Goal: Navigation & Orientation: Find specific page/section

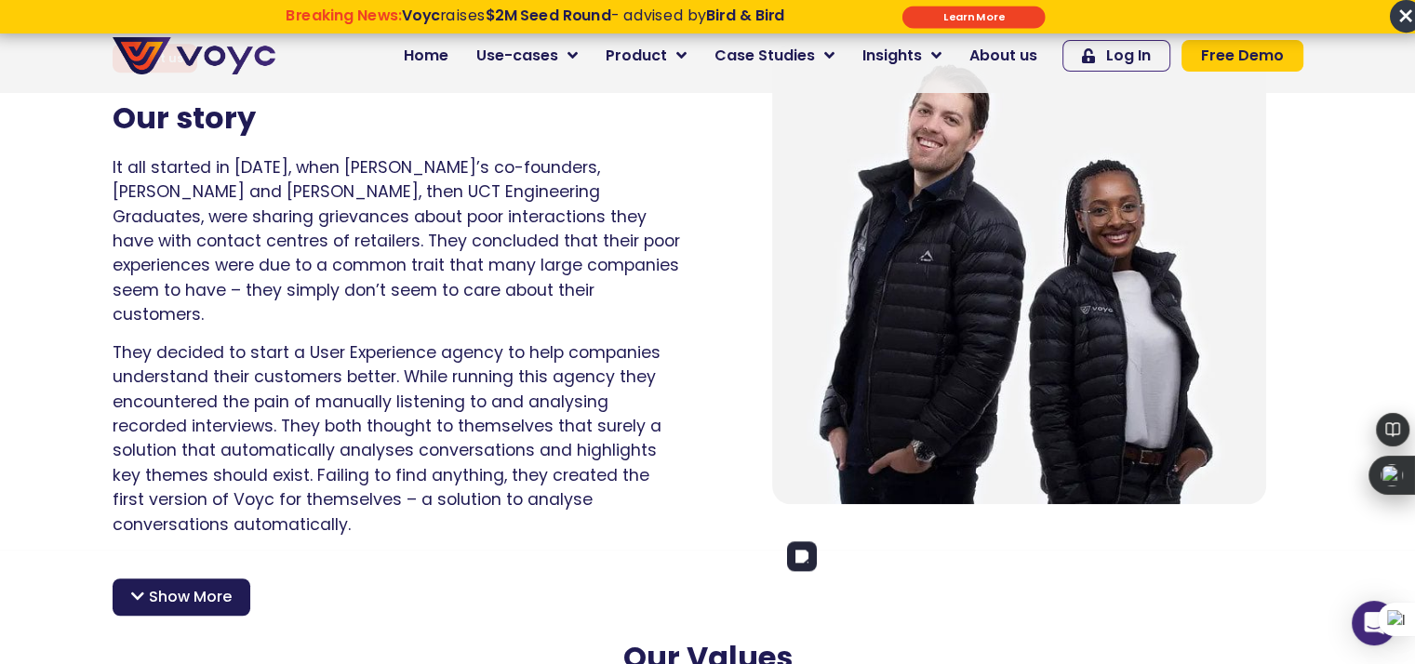
scroll to position [1116, 0]
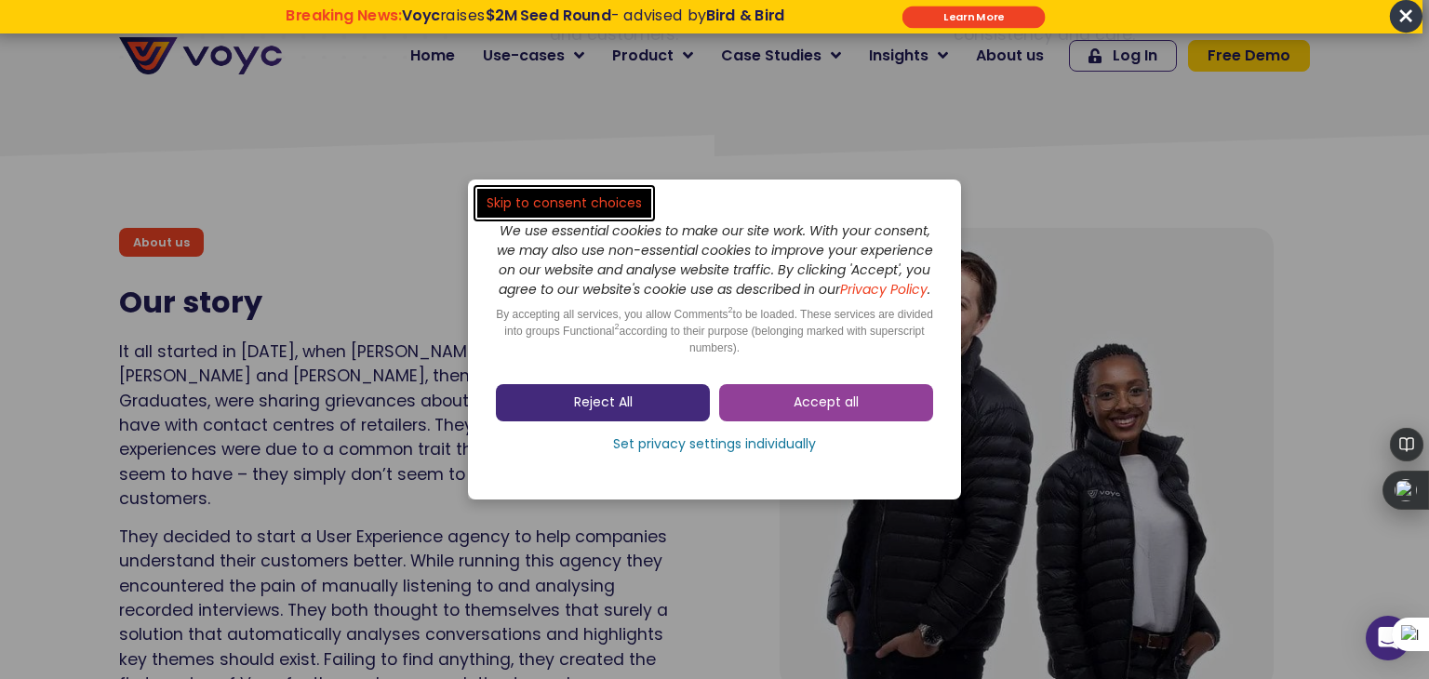
click at [595, 412] on span "Reject All" at bounding box center [603, 402] width 59 height 19
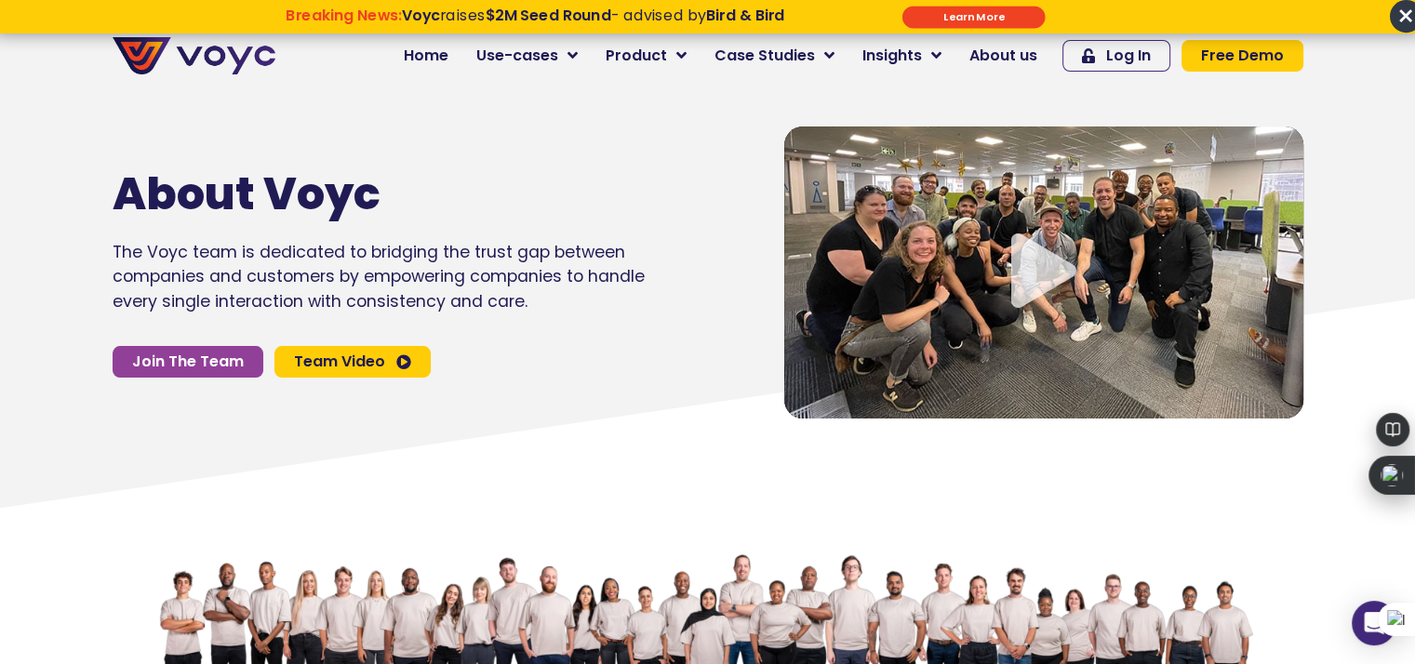
scroll to position [0, 0]
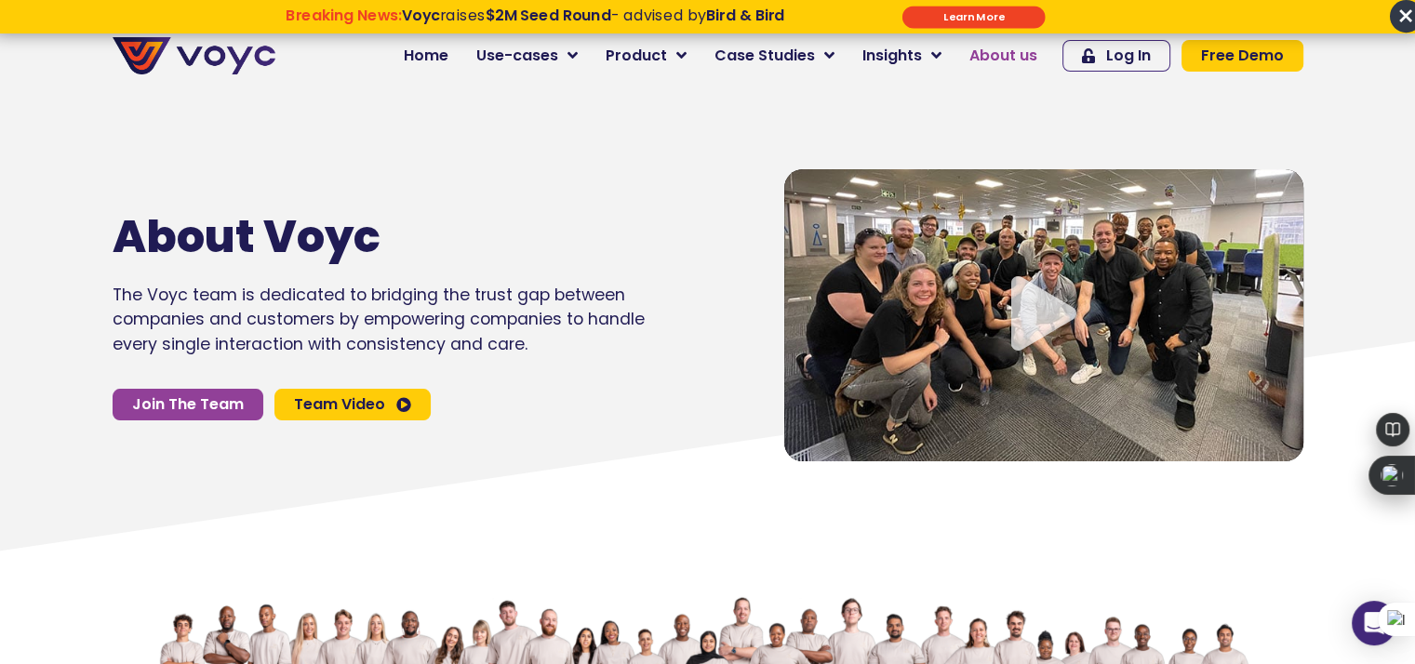
click at [1025, 53] on span "About us" at bounding box center [1003, 56] width 68 height 22
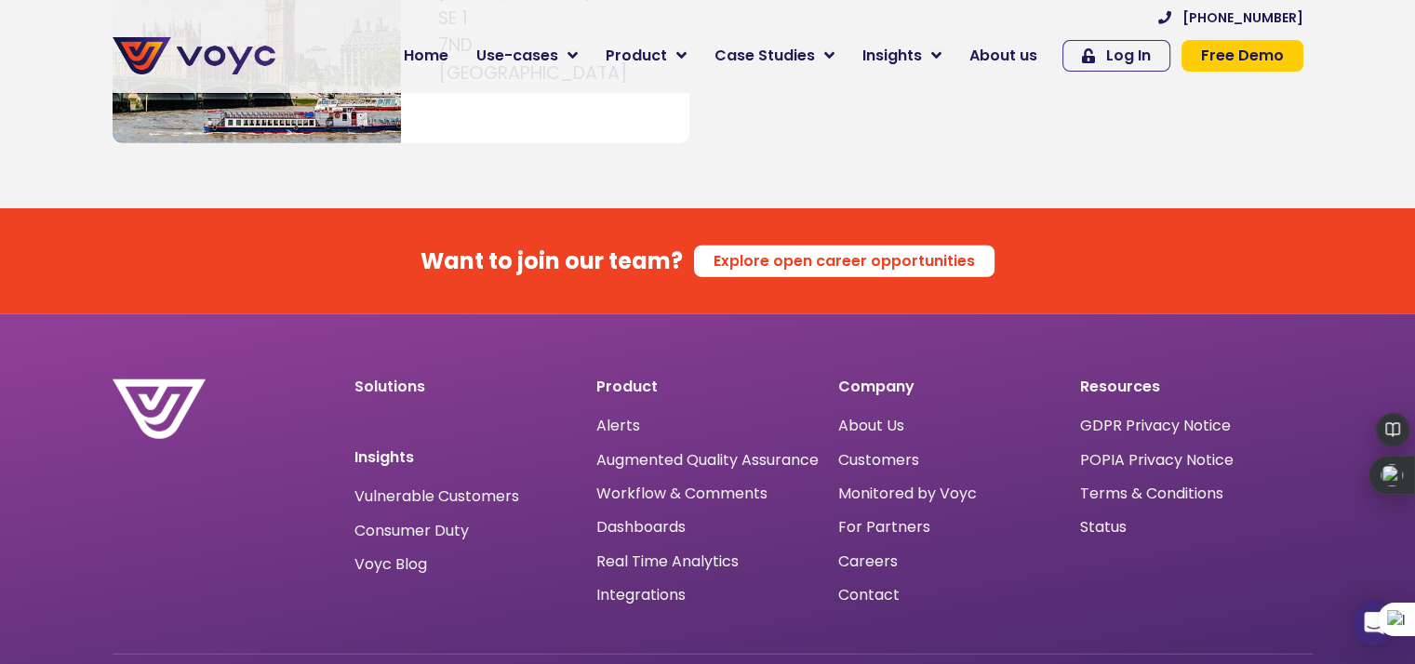
scroll to position [11906, 0]
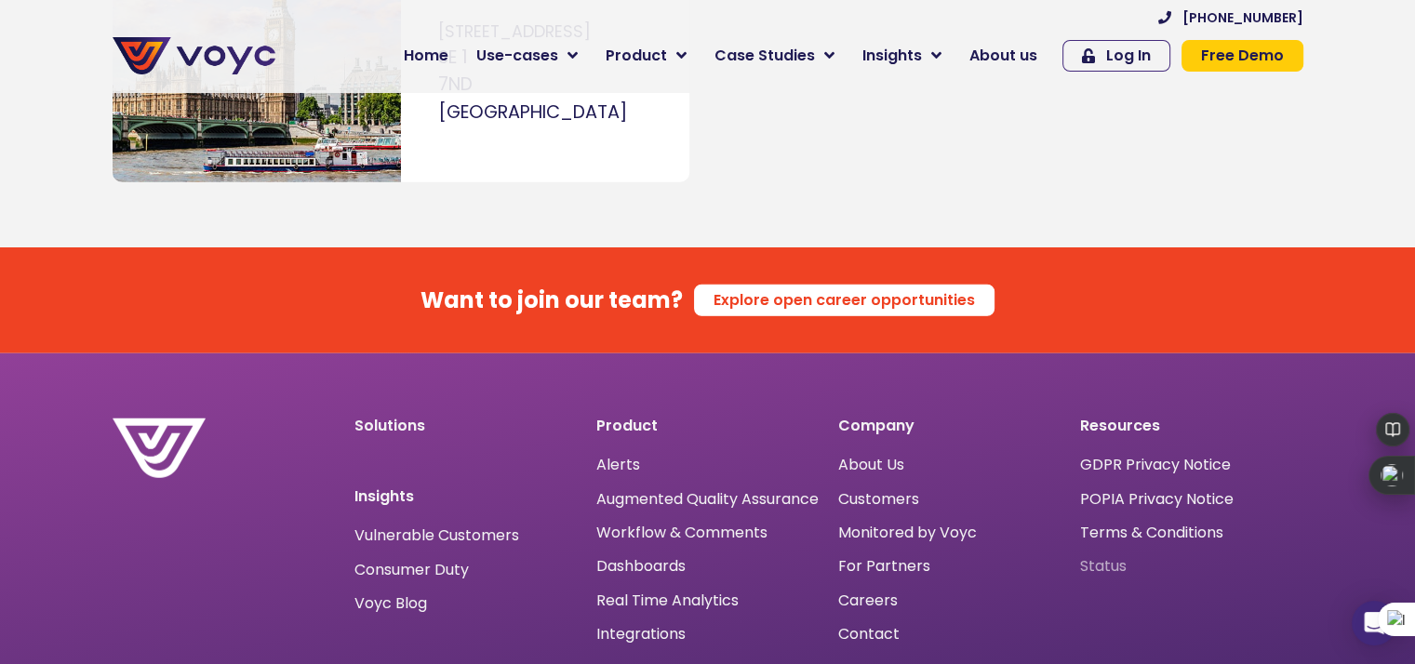
click at [1109, 566] on span "Status" at bounding box center [1103, 566] width 47 height 0
click at [870, 566] on span "For Partners" at bounding box center [884, 566] width 92 height 0
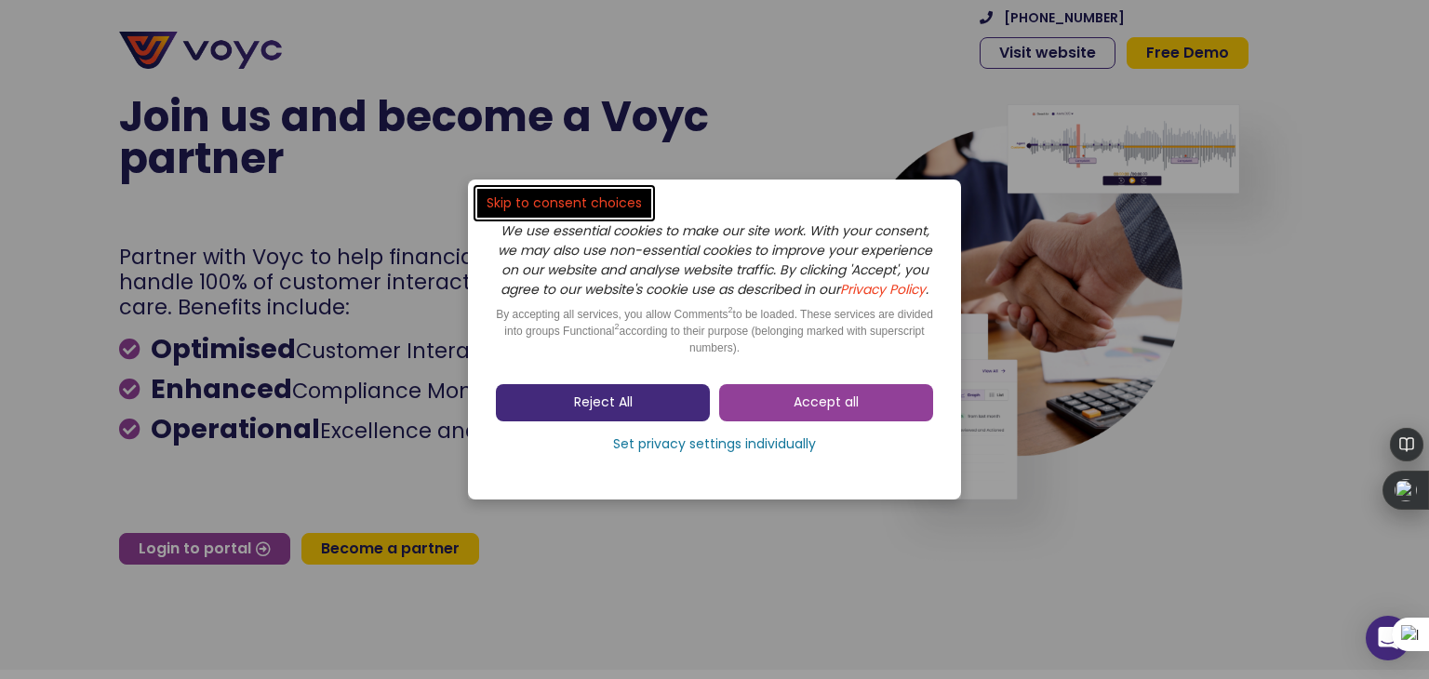
click at [611, 412] on span "Reject All" at bounding box center [603, 402] width 59 height 19
